Goal: Information Seeking & Learning: Learn about a topic

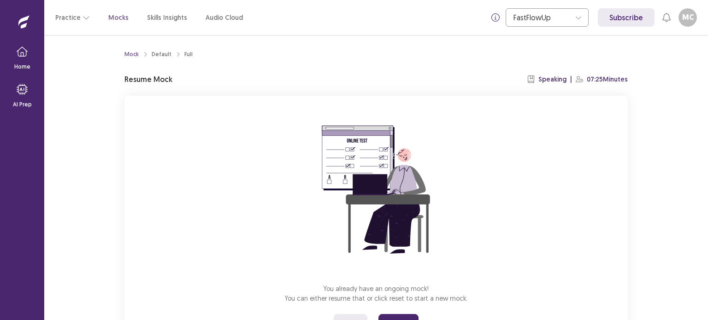
scroll to position [44, 0]
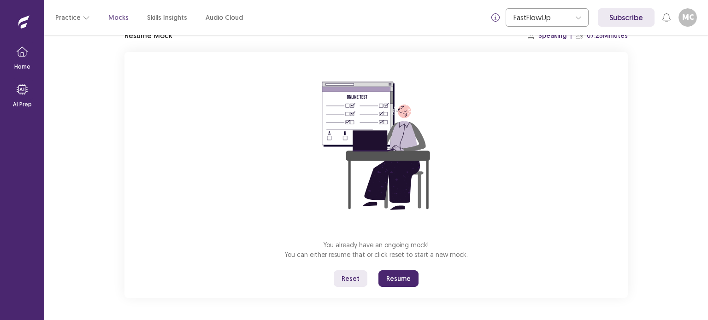
click at [398, 279] on button "Resume" at bounding box center [398, 278] width 40 height 17
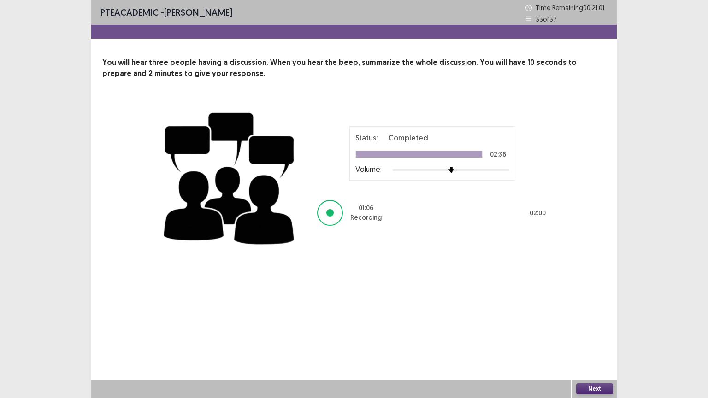
click at [597, 320] on button "Next" at bounding box center [594, 388] width 37 height 11
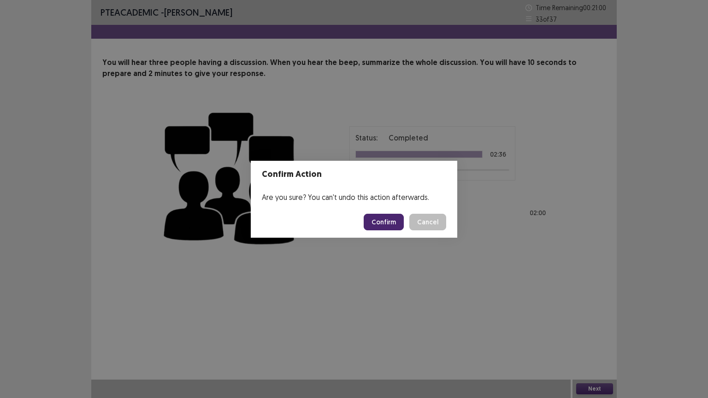
click at [389, 224] on button "Confirm" at bounding box center [383, 222] width 40 height 17
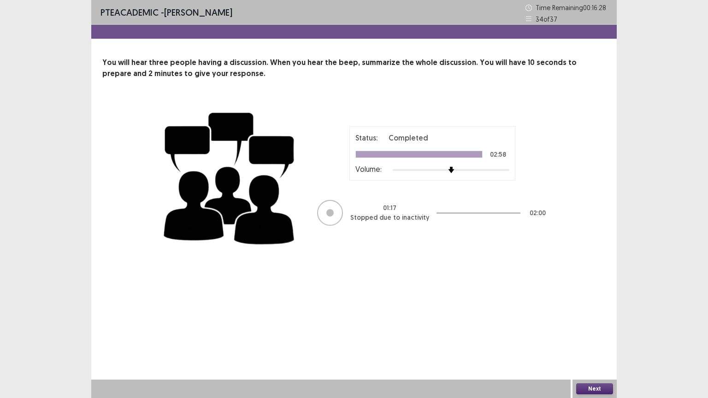
click at [588, 320] on button "Next" at bounding box center [594, 388] width 37 height 11
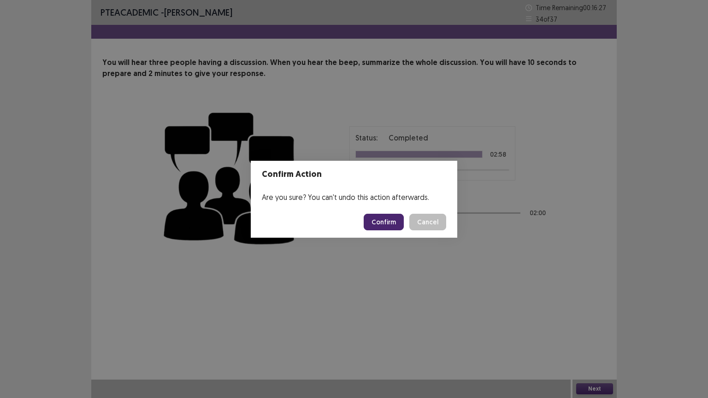
click at [384, 221] on button "Confirm" at bounding box center [383, 222] width 40 height 17
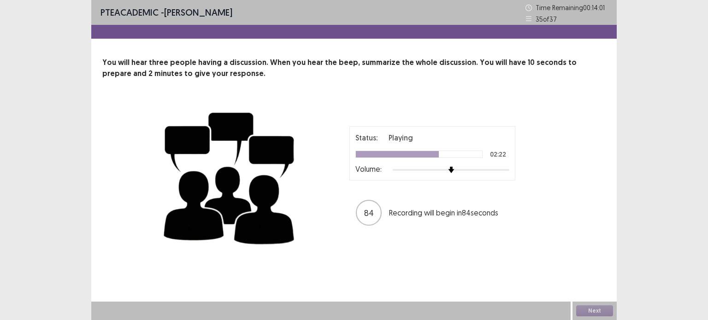
click at [168, 76] on p "You will hear three people having a discussion. When you hear the beep, summari…" at bounding box center [353, 68] width 503 height 22
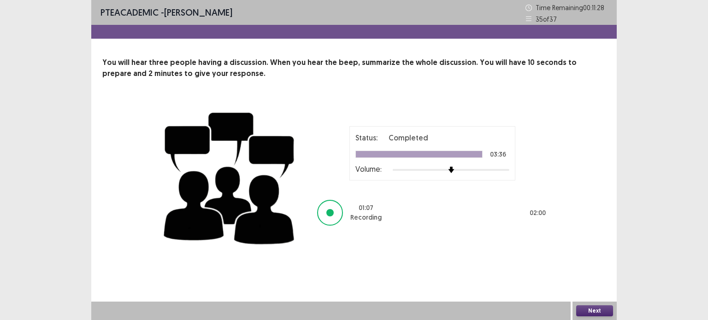
click at [597, 309] on button "Next" at bounding box center [594, 310] width 37 height 11
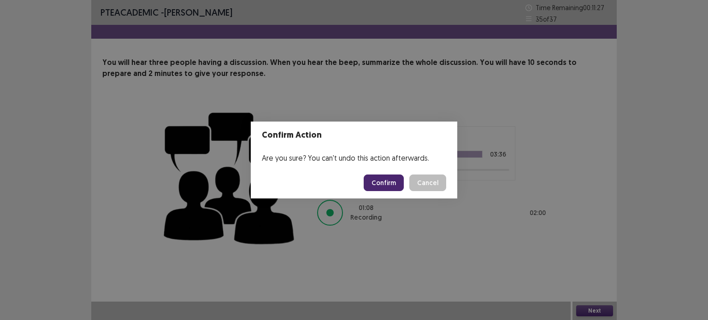
click at [376, 182] on button "Confirm" at bounding box center [383, 183] width 40 height 17
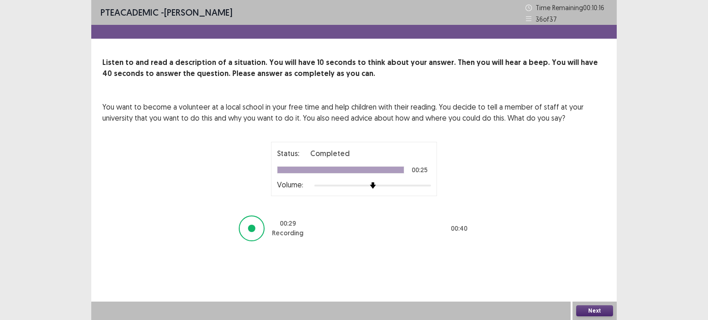
click at [518, 230] on div "You want to become a volunteer at a local school in your free time and help chi…" at bounding box center [353, 171] width 503 height 141
click at [589, 311] on button "Next" at bounding box center [594, 310] width 37 height 11
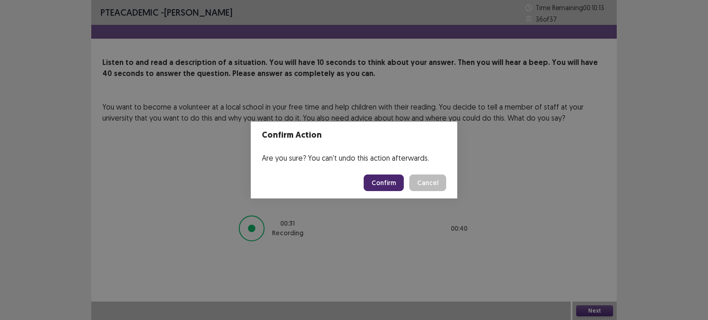
click at [384, 183] on button "Confirm" at bounding box center [383, 183] width 40 height 17
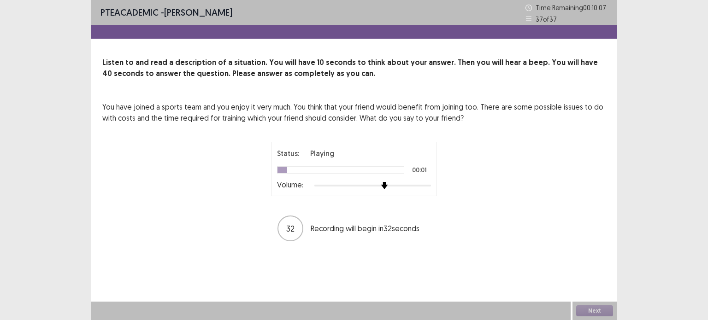
click at [385, 182] on div at bounding box center [372, 185] width 117 height 7
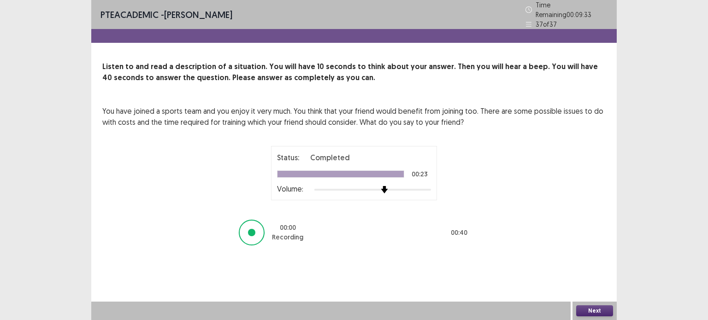
click at [385, 186] on img at bounding box center [384, 189] width 7 height 7
click at [601, 310] on button "Next" at bounding box center [594, 310] width 37 height 11
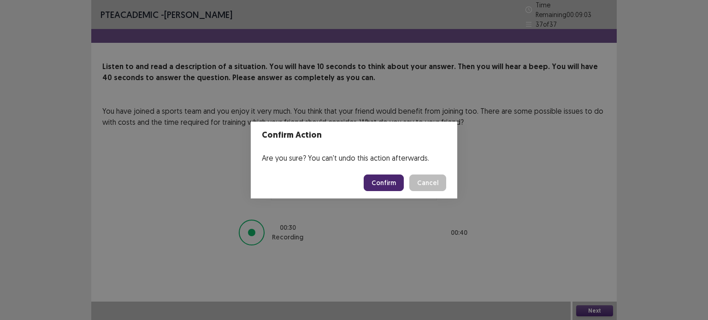
click at [385, 182] on button "Confirm" at bounding box center [383, 183] width 40 height 17
